Goal: Task Accomplishment & Management: Manage account settings

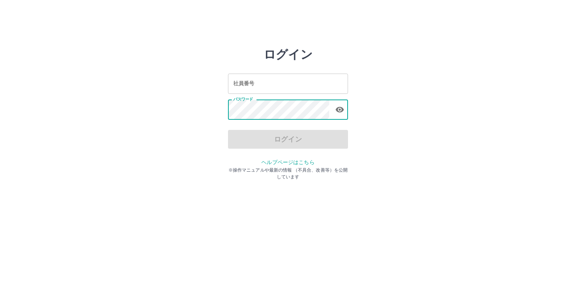
click at [259, 79] on input "社員番号" at bounding box center [288, 84] width 120 height 20
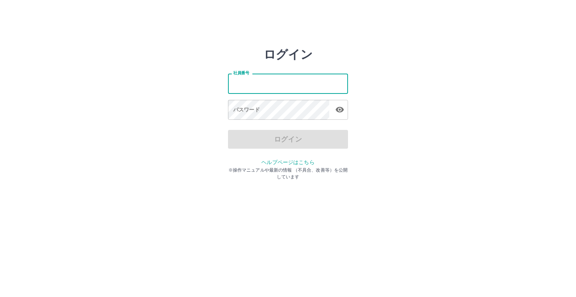
type input "*******"
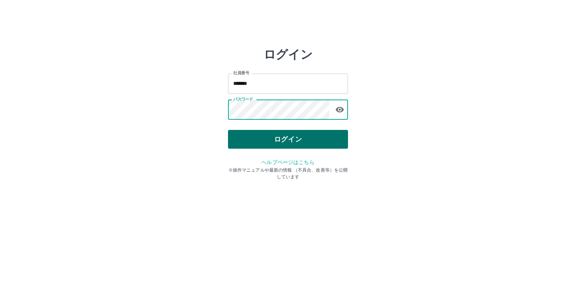
click at [263, 136] on button "ログイン" at bounding box center [288, 139] width 120 height 19
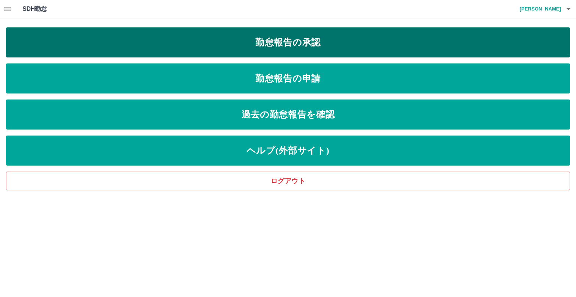
click at [275, 46] on link "勤怠報告の承認" at bounding box center [288, 42] width 564 height 30
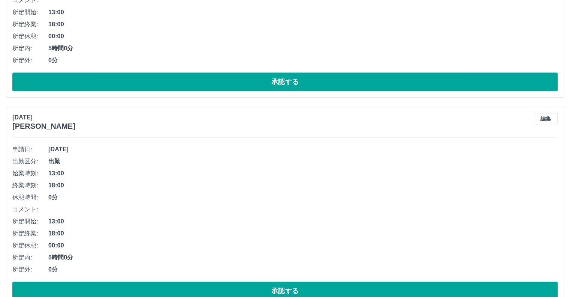
scroll to position [417, 0]
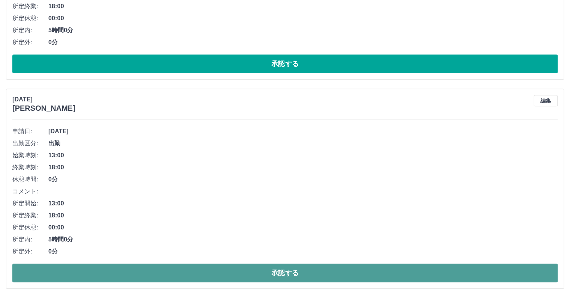
click at [195, 266] on button "承認する" at bounding box center [285, 272] width 546 height 19
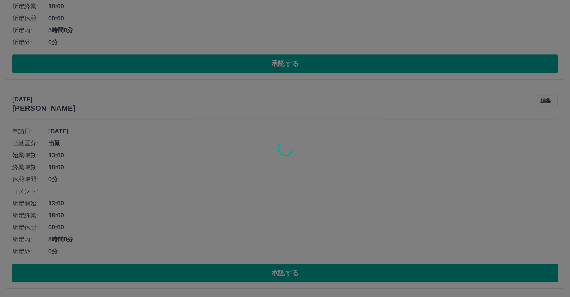
scroll to position [209, 0]
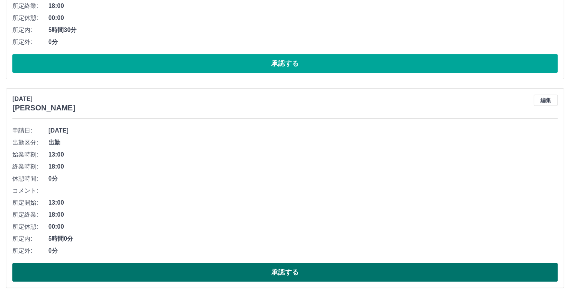
click at [221, 267] on button "承認する" at bounding box center [285, 272] width 546 height 19
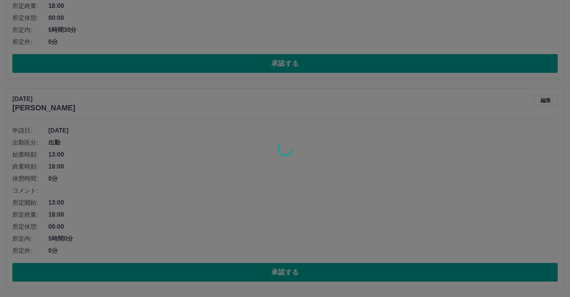
scroll to position [0, 0]
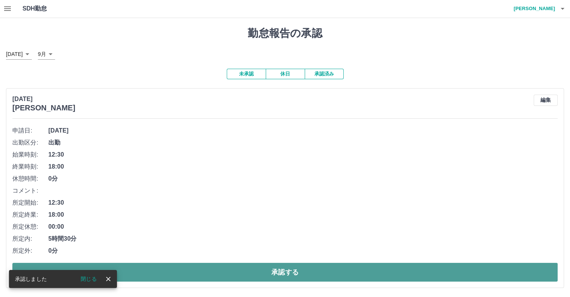
click at [217, 272] on button "承認する" at bounding box center [285, 272] width 546 height 19
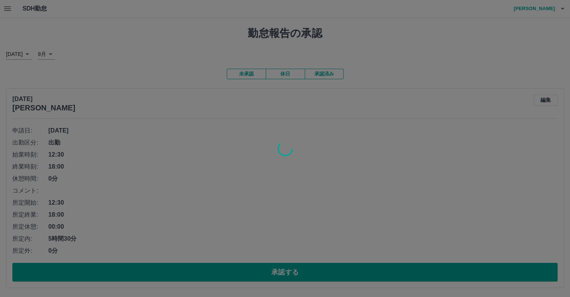
scroll to position [0, 0]
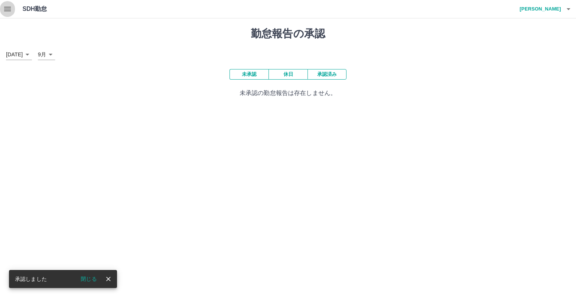
click at [9, 10] on icon "button" at bounding box center [7, 9] width 9 height 9
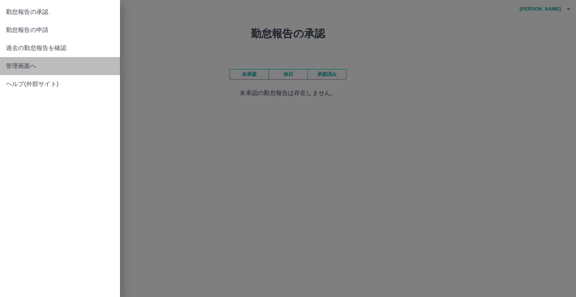
click at [23, 70] on span "管理画面へ" at bounding box center [60, 66] width 108 height 9
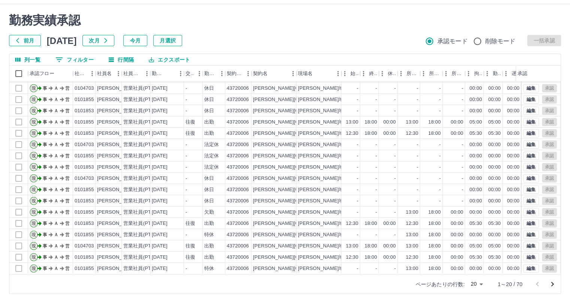
scroll to position [20, 0]
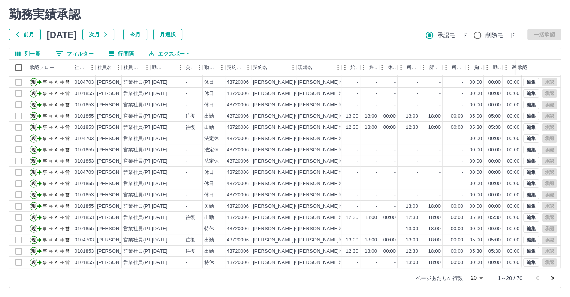
click at [554, 276] on icon "次のページへ" at bounding box center [552, 277] width 9 height 9
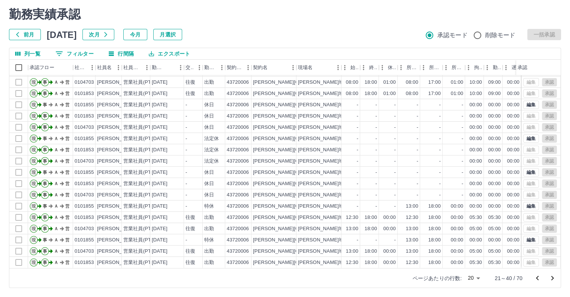
scroll to position [38, 0]
click at [552, 278] on icon "次のページへ" at bounding box center [552, 277] width 9 height 9
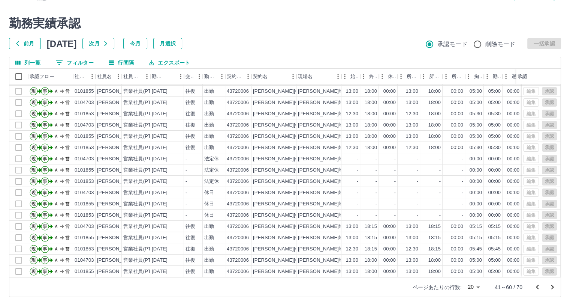
scroll to position [20, 0]
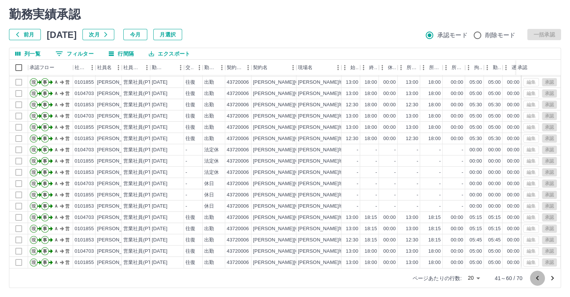
click at [537, 278] on icon "前のページへ" at bounding box center [537, 277] width 9 height 9
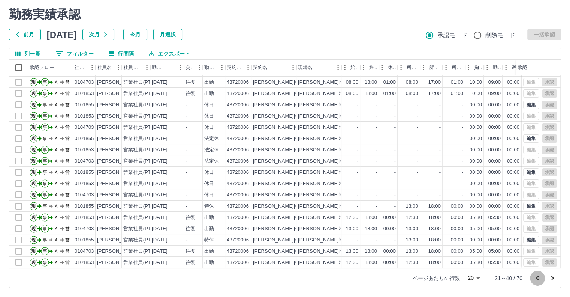
click at [539, 279] on icon "前のページへ" at bounding box center [537, 277] width 9 height 9
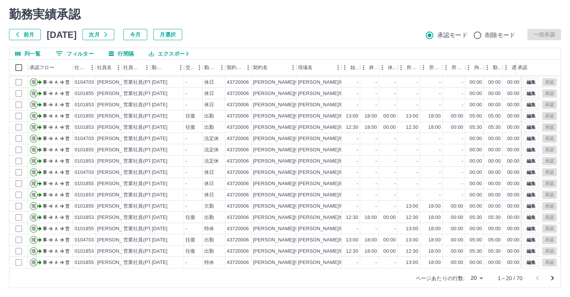
scroll to position [38, 0]
click at [552, 280] on icon "次のページへ" at bounding box center [552, 277] width 9 height 9
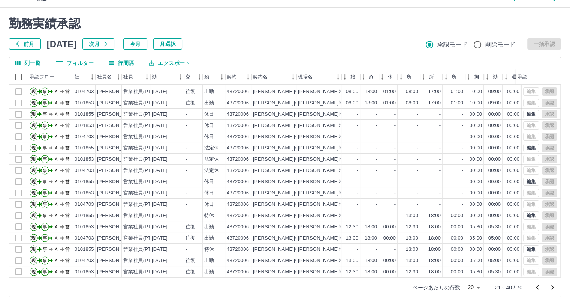
scroll to position [20, 0]
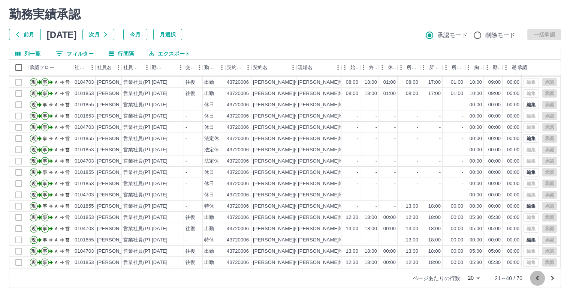
click at [539, 277] on icon "前のページへ" at bounding box center [537, 277] width 9 height 9
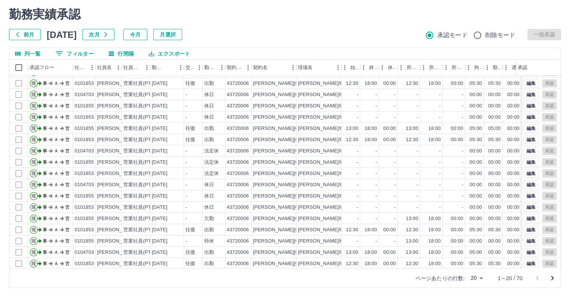
scroll to position [38, 0]
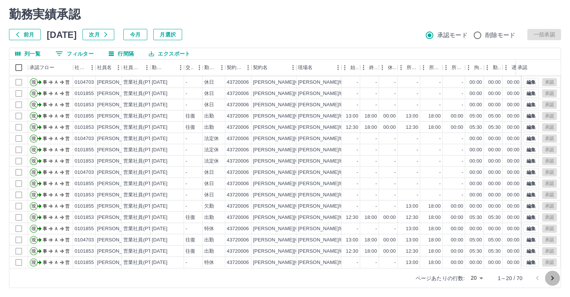
click at [554, 276] on icon "次のページへ" at bounding box center [552, 277] width 9 height 9
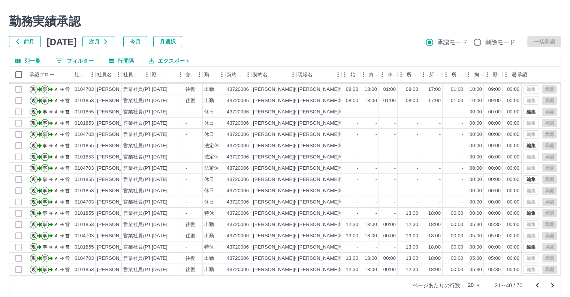
scroll to position [20, 0]
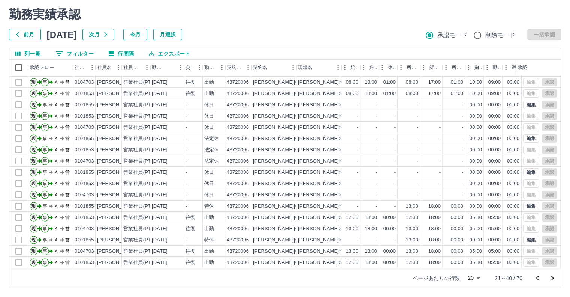
click at [540, 278] on icon "前のページへ" at bounding box center [537, 277] width 9 height 9
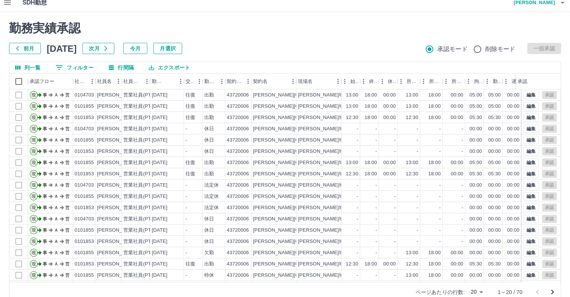
scroll to position [0, 0]
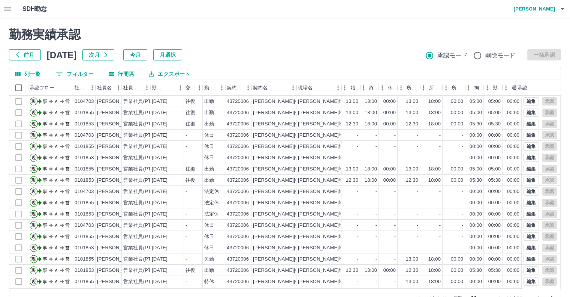
click at [8, 9] on icon "button" at bounding box center [7, 9] width 9 height 9
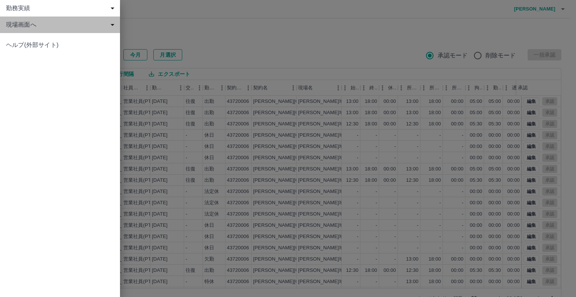
click at [29, 26] on span "現場画面へ" at bounding box center [61, 24] width 111 height 9
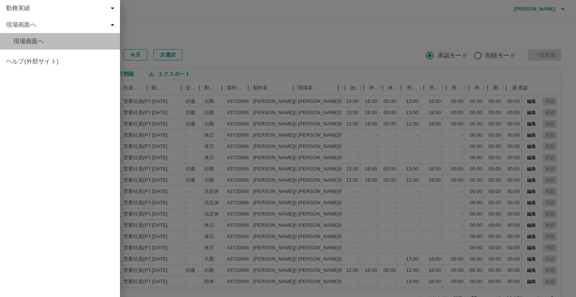
click at [47, 42] on span "現場画面へ" at bounding box center [64, 41] width 101 height 9
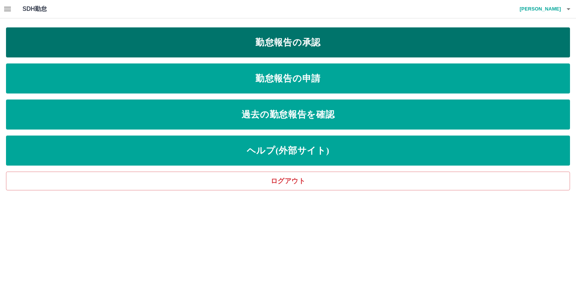
click at [164, 39] on link "勤怠報告の承認" at bounding box center [288, 42] width 564 height 30
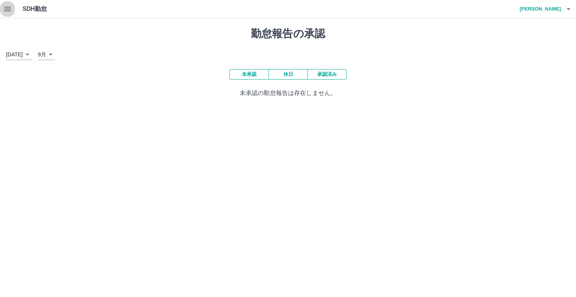
click at [11, 9] on icon "button" at bounding box center [7, 9] width 7 height 5
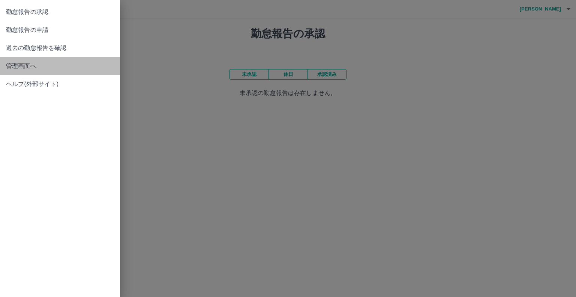
click at [18, 67] on span "管理画面へ" at bounding box center [60, 66] width 108 height 9
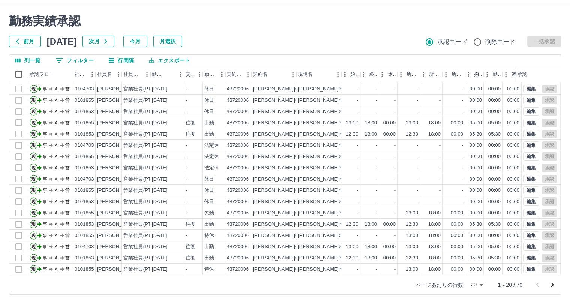
scroll to position [20, 0]
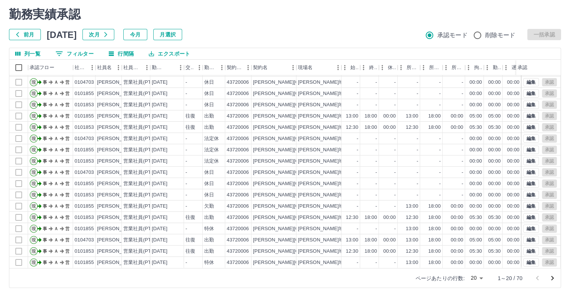
click at [554, 280] on icon "次のページへ" at bounding box center [552, 277] width 9 height 9
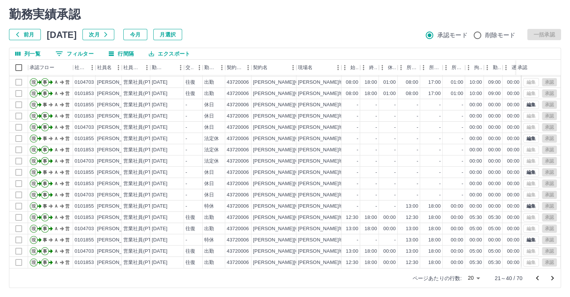
scroll to position [38, 0]
click at [553, 278] on icon "次のページへ" at bounding box center [553, 278] width 3 height 5
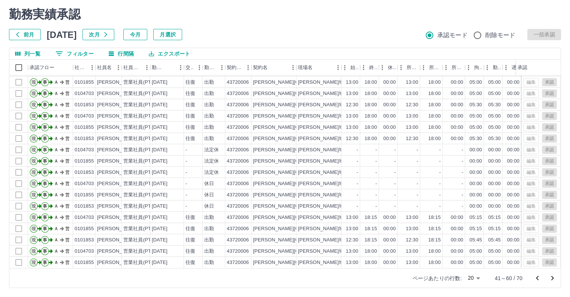
click at [554, 278] on icon "次のページへ" at bounding box center [553, 278] width 3 height 5
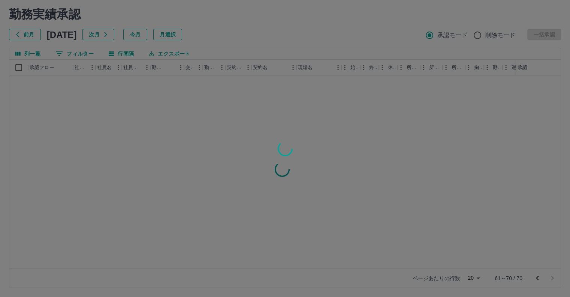
scroll to position [0, 0]
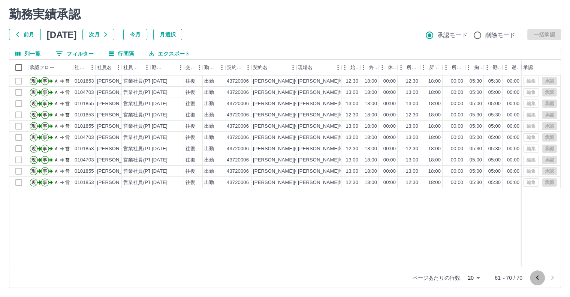
click at [537, 277] on icon "前のページへ" at bounding box center [537, 277] width 3 height 5
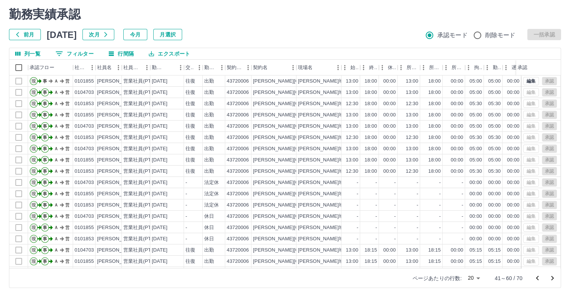
click at [537, 278] on icon "前のページへ" at bounding box center [537, 277] width 3 height 5
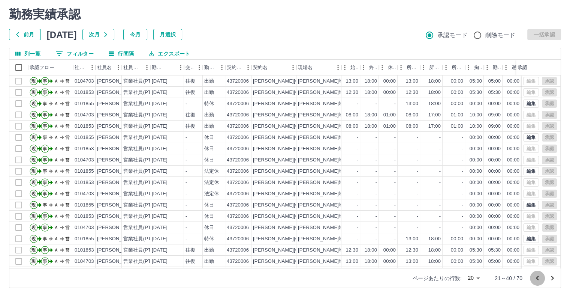
click at [537, 278] on icon "前のページへ" at bounding box center [537, 277] width 3 height 5
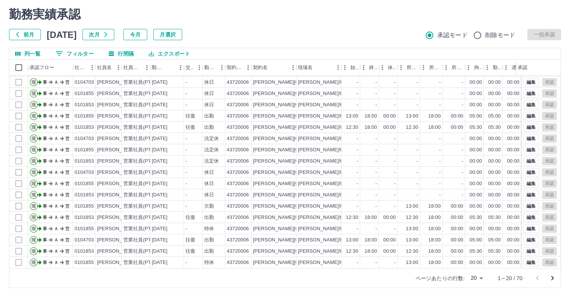
scroll to position [38, 0]
click at [552, 273] on icon "次のページへ" at bounding box center [552, 277] width 9 height 9
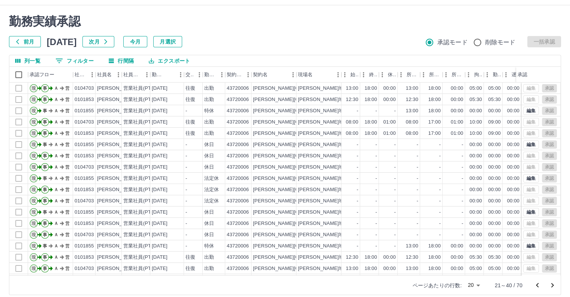
scroll to position [20, 0]
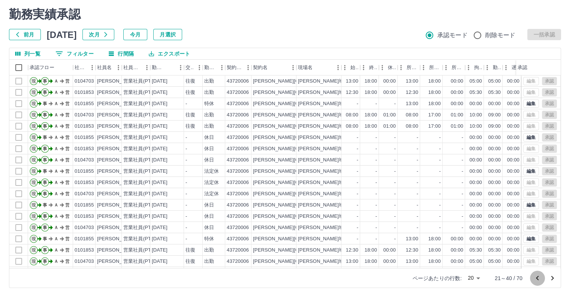
click at [540, 278] on icon "前のページへ" at bounding box center [537, 277] width 9 height 9
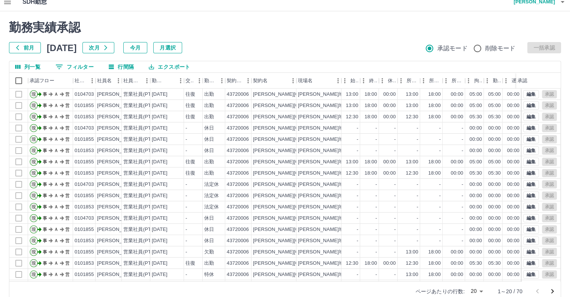
scroll to position [0, 0]
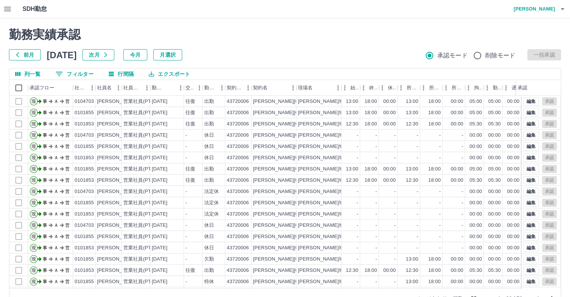
click at [3, 8] on icon "button" at bounding box center [7, 9] width 9 height 9
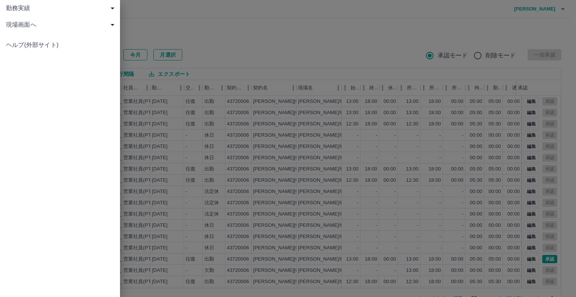
click at [24, 26] on span "現場画面へ" at bounding box center [61, 24] width 111 height 9
click at [71, 106] on div "勤務実績 申請一覧 削除済 現場画面へ 現場画面へ ヘルプ(外部サイト)" at bounding box center [60, 148] width 120 height 297
click at [207, 30] on div at bounding box center [288, 148] width 576 height 297
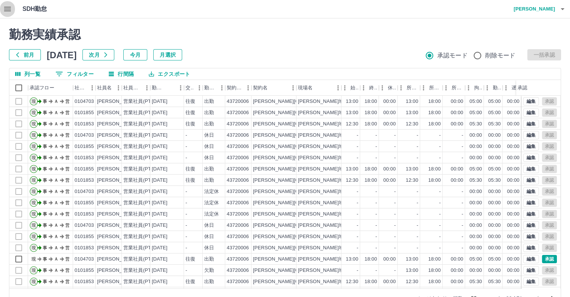
click at [6, 9] on icon "button" at bounding box center [7, 9] width 9 height 9
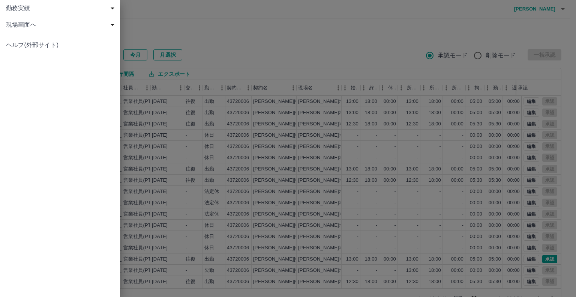
click at [27, 24] on span "現場画面へ" at bounding box center [61, 24] width 111 height 9
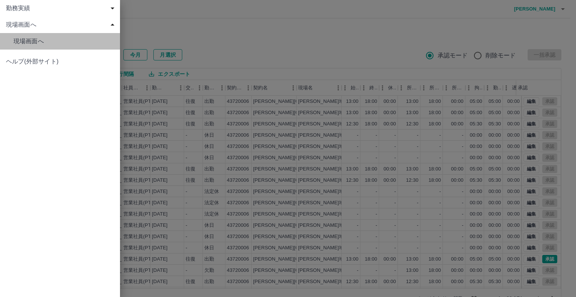
click at [46, 42] on span "現場画面へ" at bounding box center [64, 41] width 101 height 9
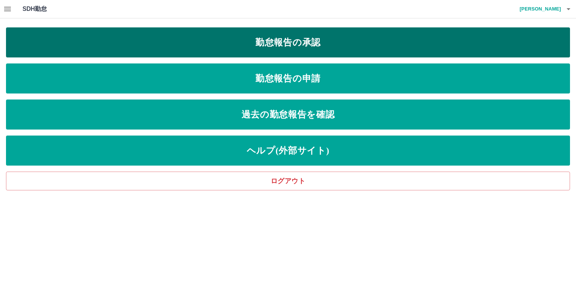
click at [294, 43] on link "勤怠報告の承認" at bounding box center [288, 42] width 564 height 30
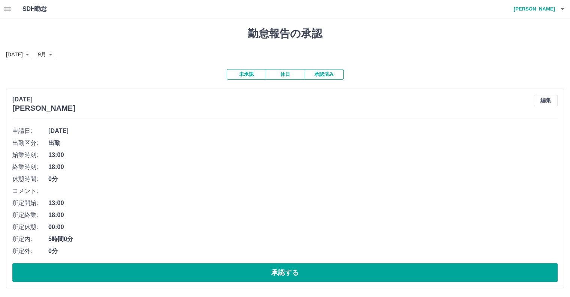
scroll to position [0, 0]
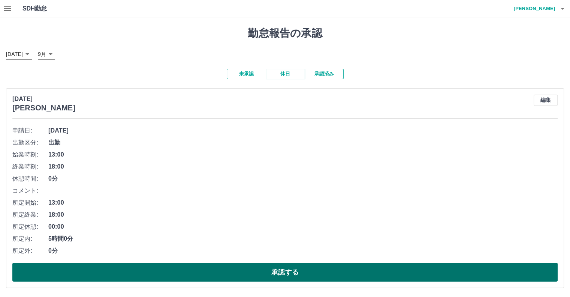
click at [219, 269] on button "承認する" at bounding box center [285, 272] width 546 height 19
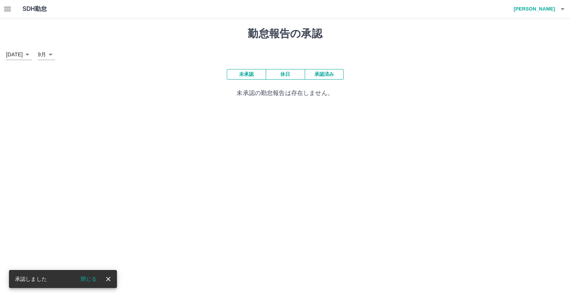
scroll to position [0, 0]
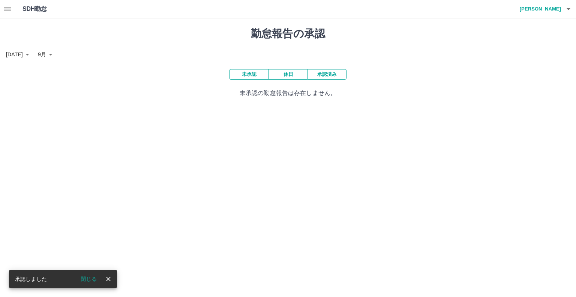
click at [3, 10] on icon "button" at bounding box center [7, 9] width 9 height 9
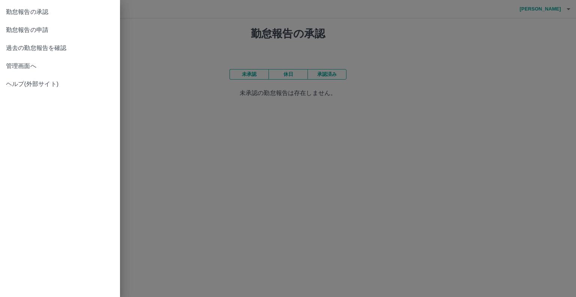
click at [26, 63] on span "管理画面へ" at bounding box center [60, 66] width 108 height 9
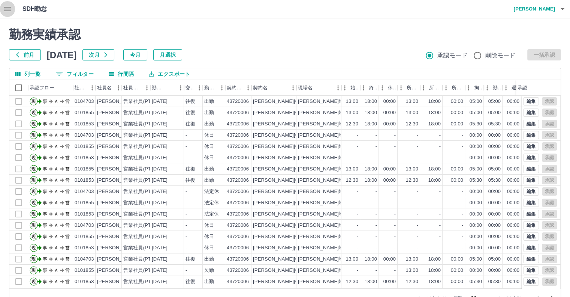
click at [8, 11] on icon "button" at bounding box center [7, 9] width 7 height 5
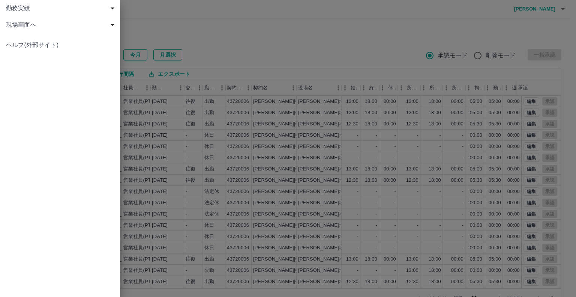
click at [26, 29] on span "現場画面へ" at bounding box center [61, 24] width 111 height 9
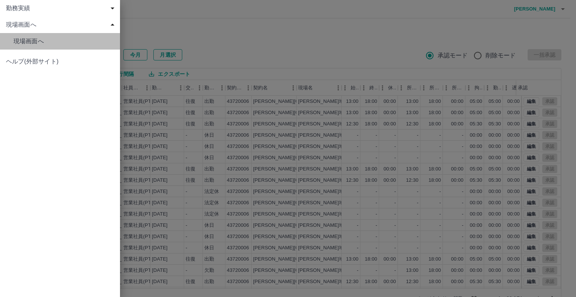
click at [48, 44] on span "現場画面へ" at bounding box center [64, 41] width 101 height 9
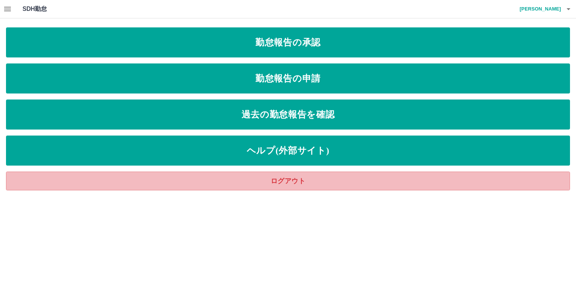
click at [255, 181] on link "ログアウト" at bounding box center [288, 180] width 564 height 19
